Goal: Transaction & Acquisition: Purchase product/service

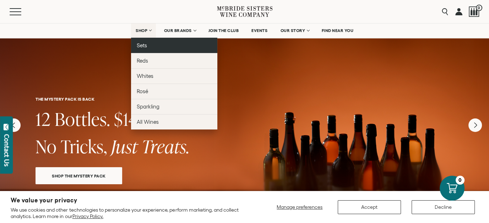
click at [146, 44] on span "Sets" at bounding box center [142, 45] width 10 height 6
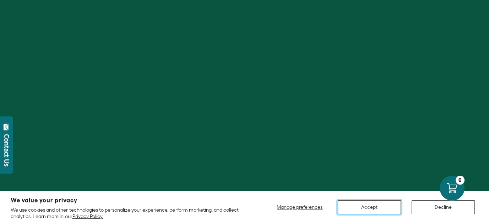
click at [378, 212] on button "Accept" at bounding box center [369, 207] width 63 height 14
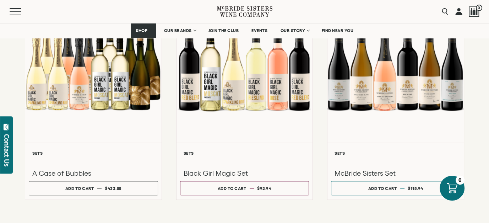
scroll to position [568, 0]
